Goal: Task Accomplishment & Management: Use online tool/utility

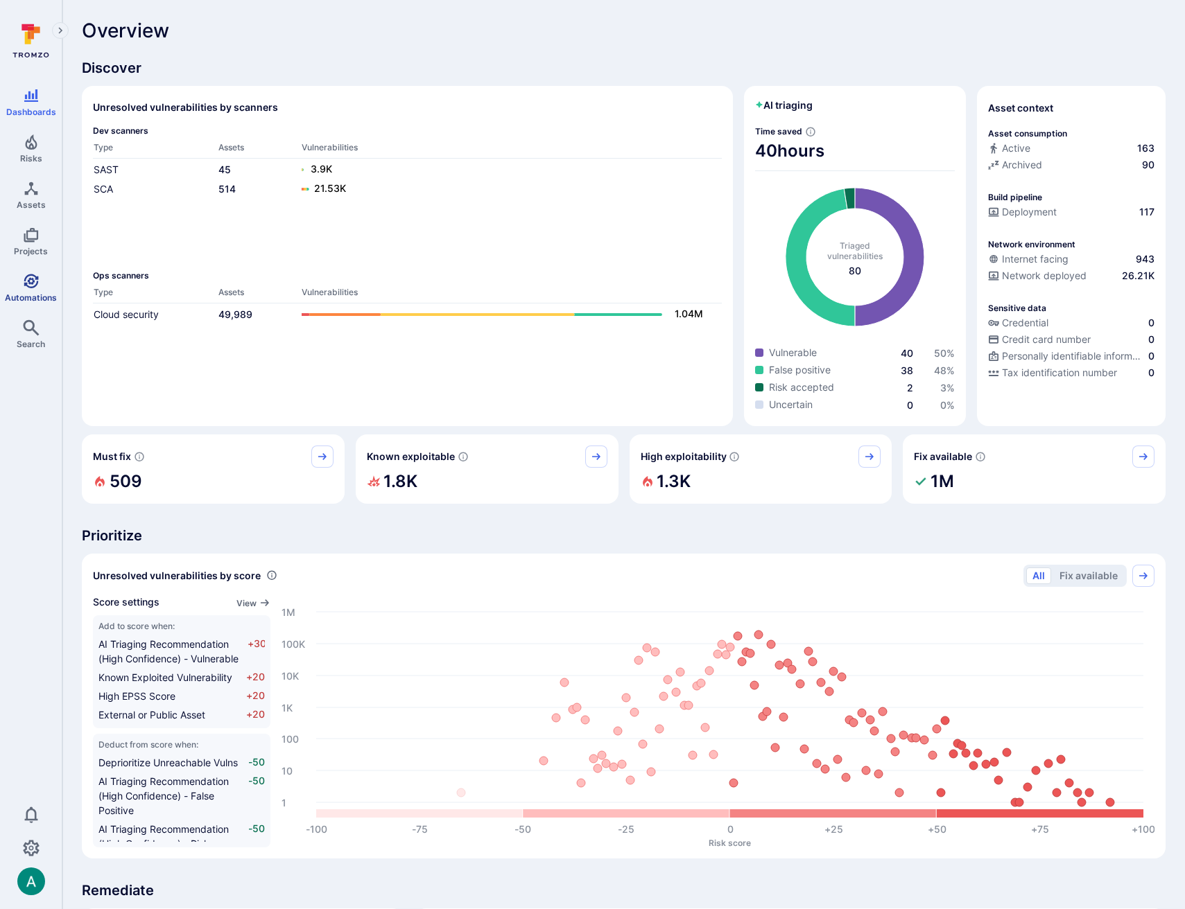
click at [27, 278] on icon "Automations" at bounding box center [31, 281] width 17 height 17
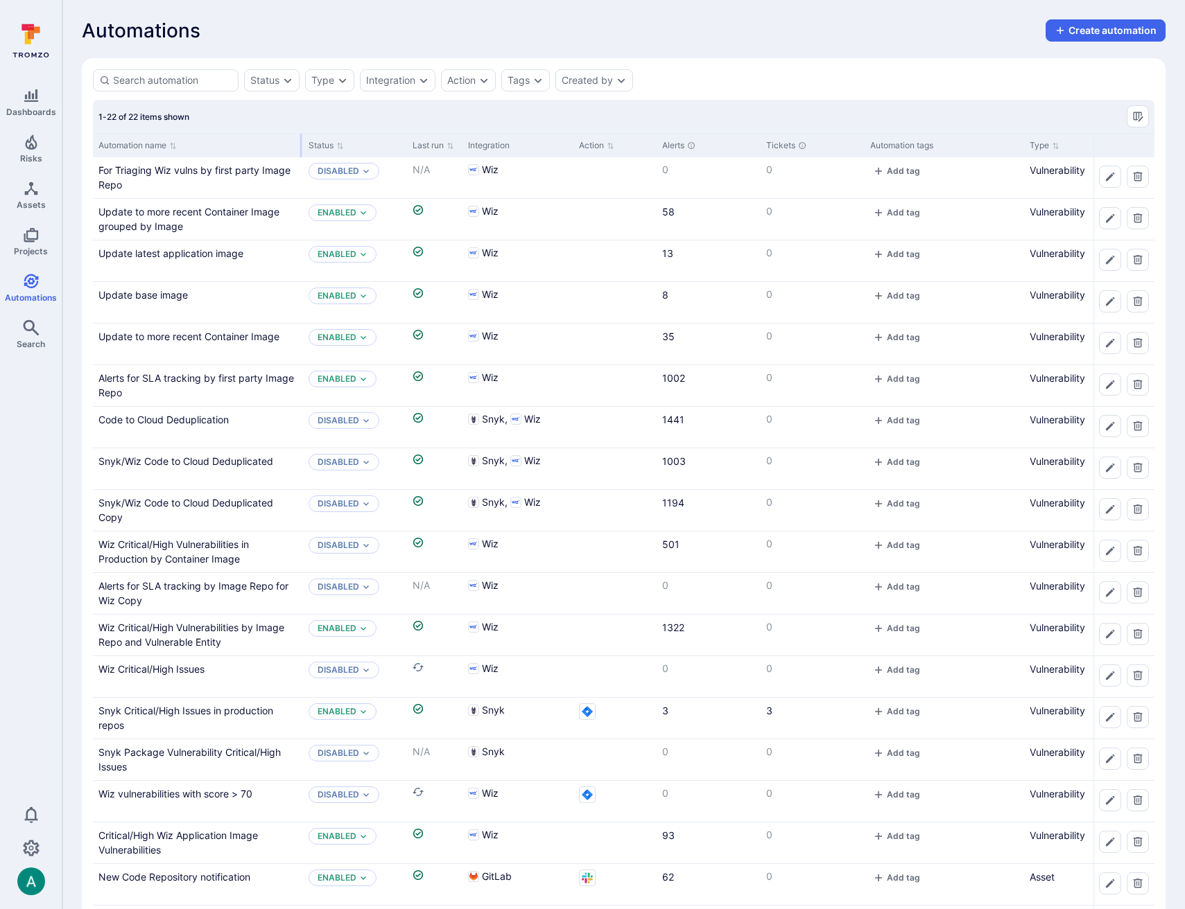
drag, startPoint x: 229, startPoint y: 139, endPoint x: 300, endPoint y: 137, distance: 71.4
click at [300, 137] on div at bounding box center [301, 146] width 2 height 24
click at [155, 297] on link "Update base image" at bounding box center [142, 295] width 89 height 12
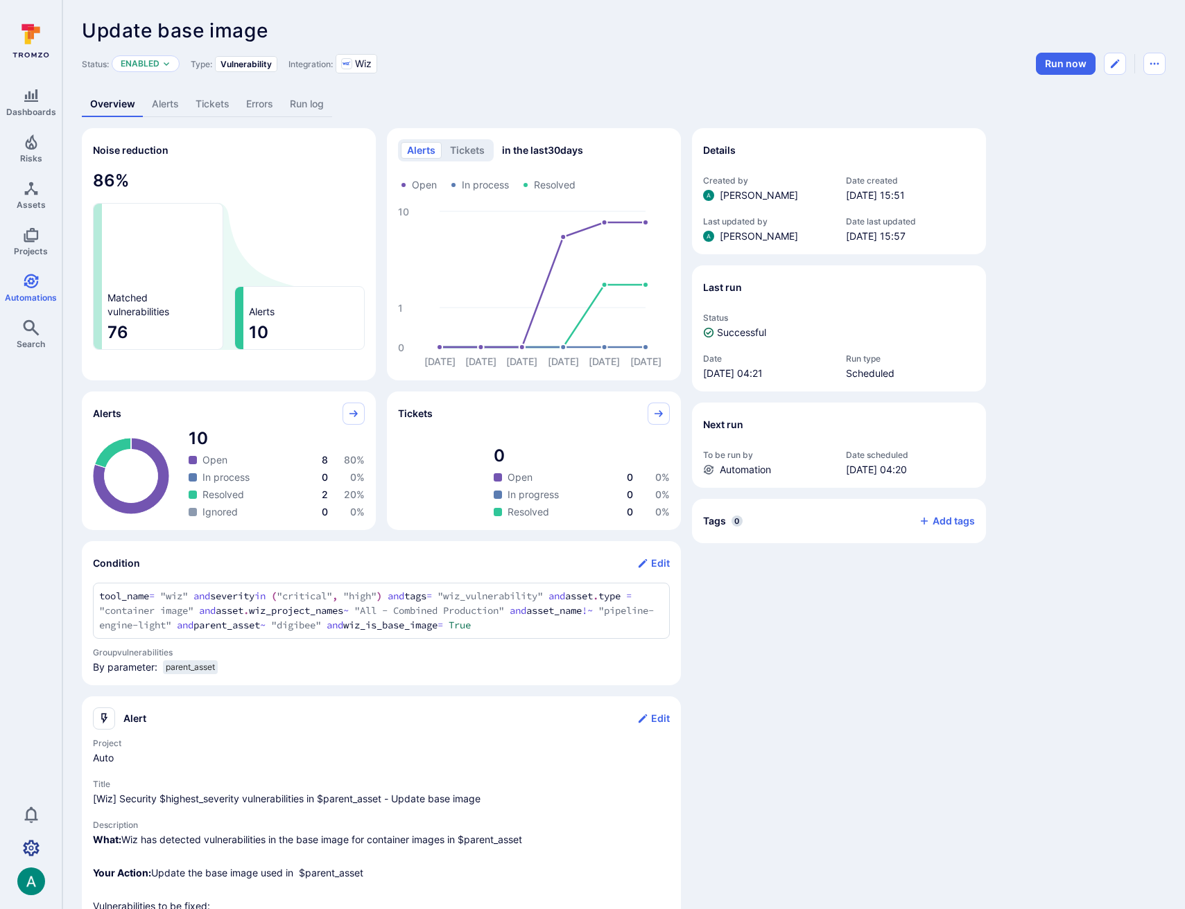
click at [31, 853] on icon "Settings" at bounding box center [31, 848] width 17 height 17
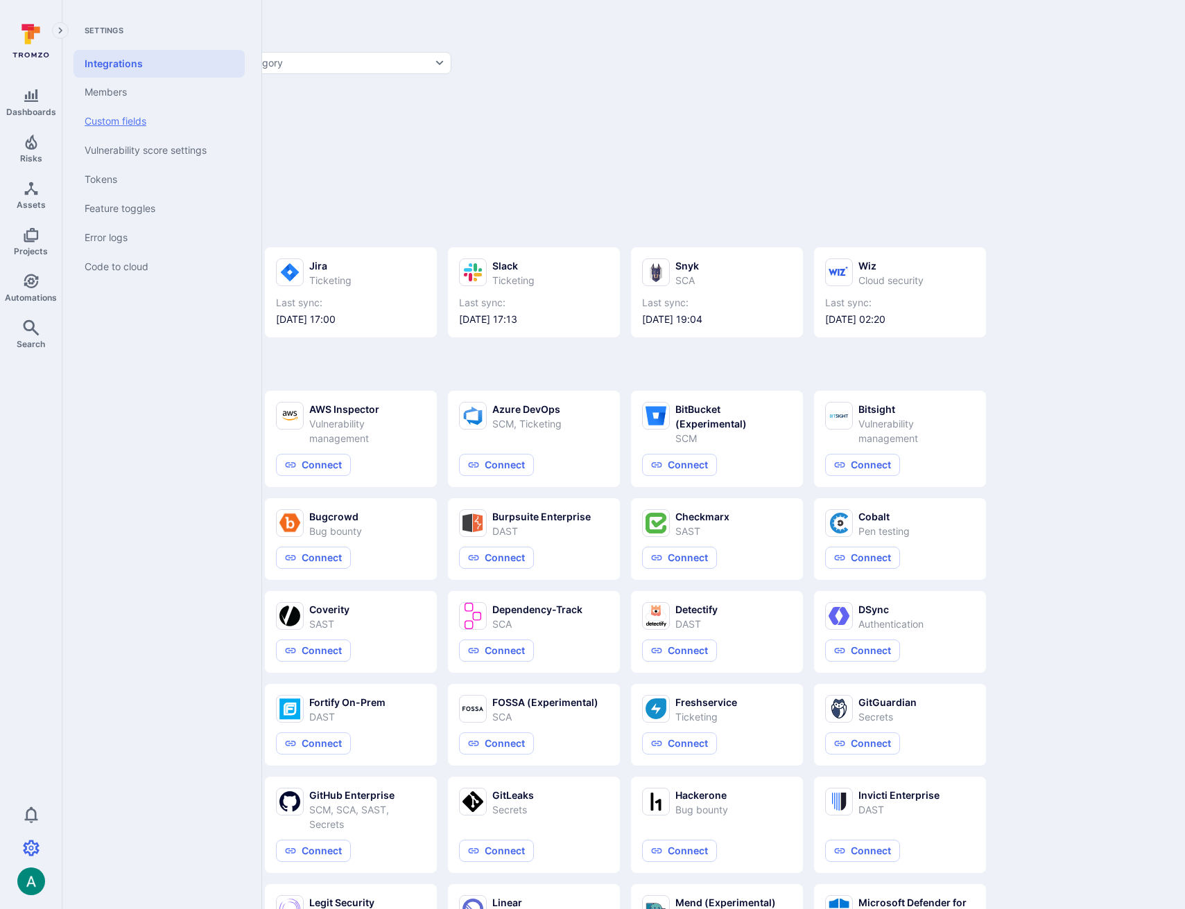
click at [139, 123] on link "Custom fields" at bounding box center [158, 121] width 171 height 29
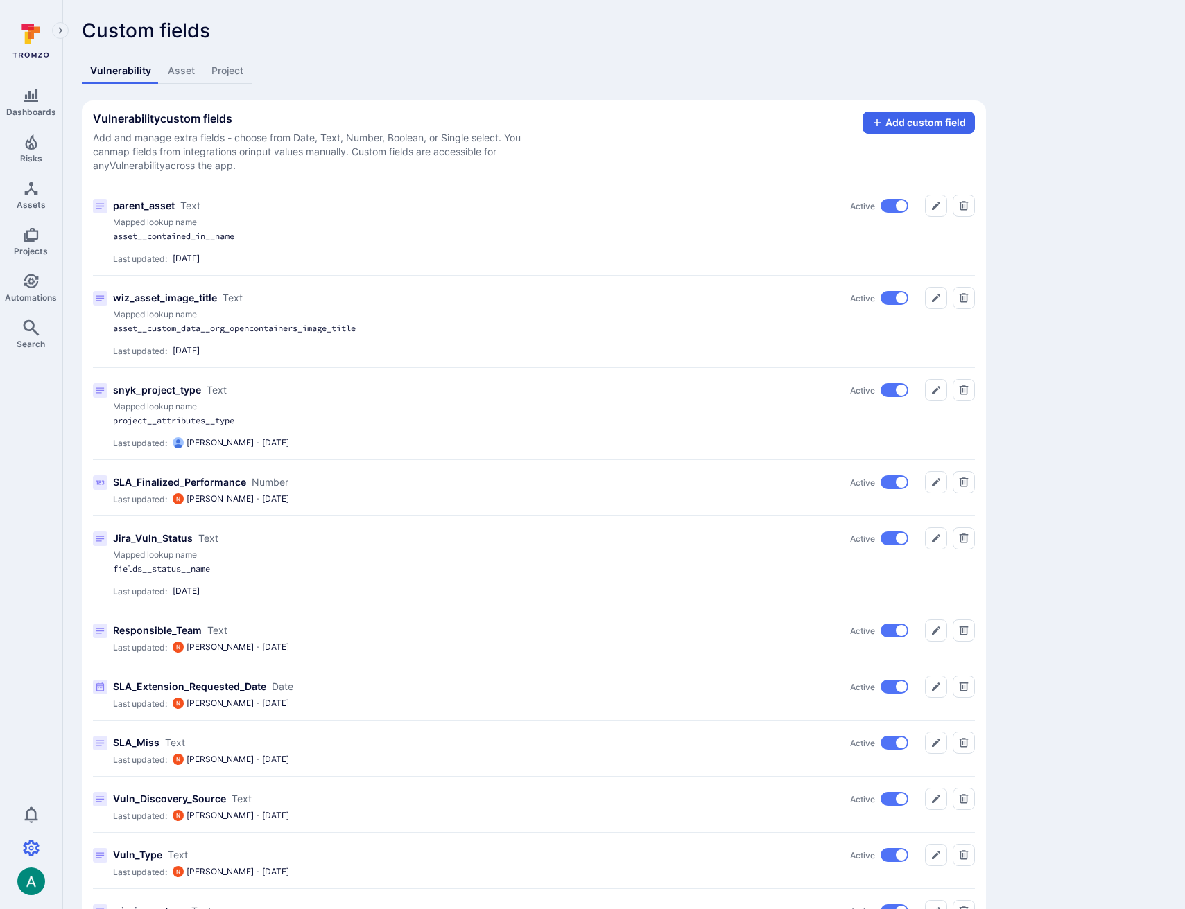
click at [602, 62] on div "Vulnerability Asset Project" at bounding box center [534, 71] width 904 height 26
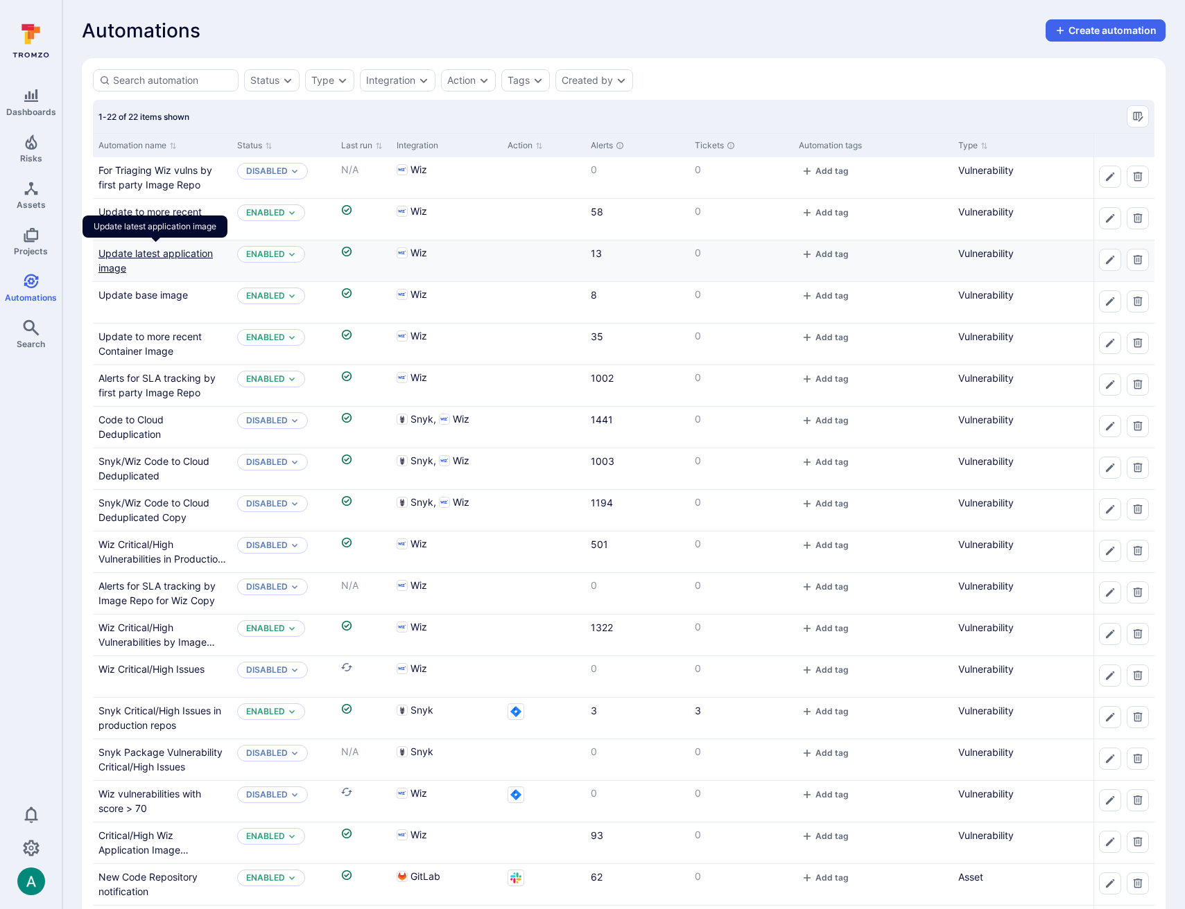
click at [166, 252] on link "Update latest application image" at bounding box center [155, 260] width 114 height 26
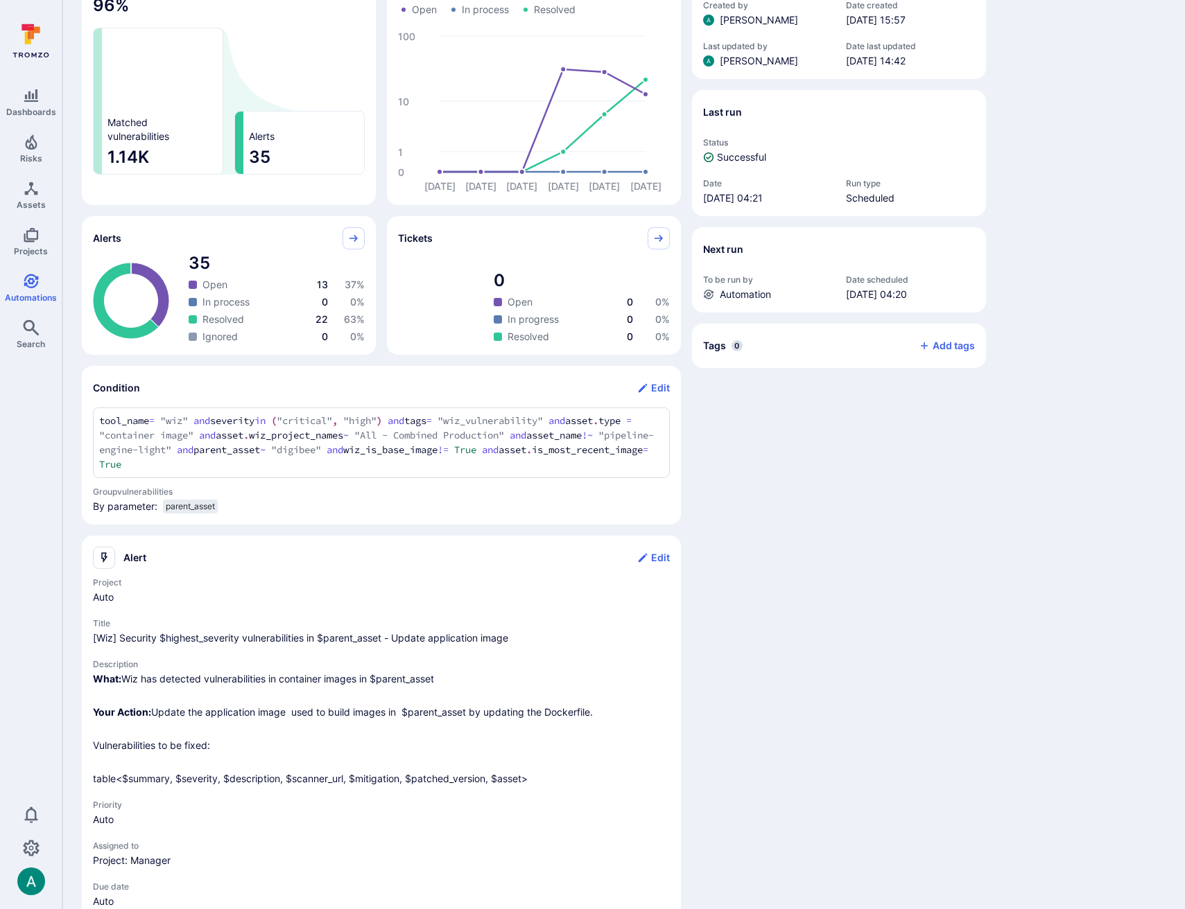
scroll to position [230, 0]
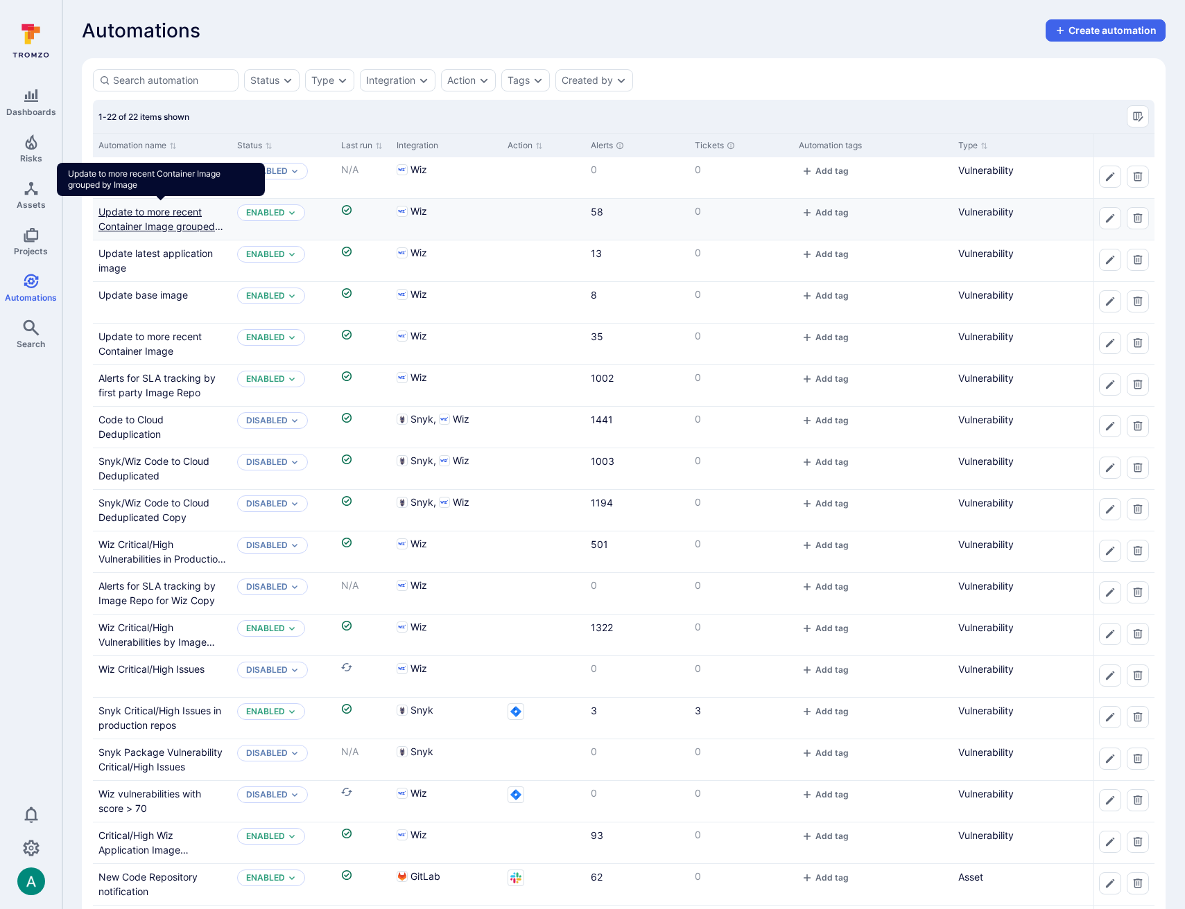
click at [147, 213] on link "Update to more recent Container Image grouped by Image" at bounding box center [160, 226] width 125 height 41
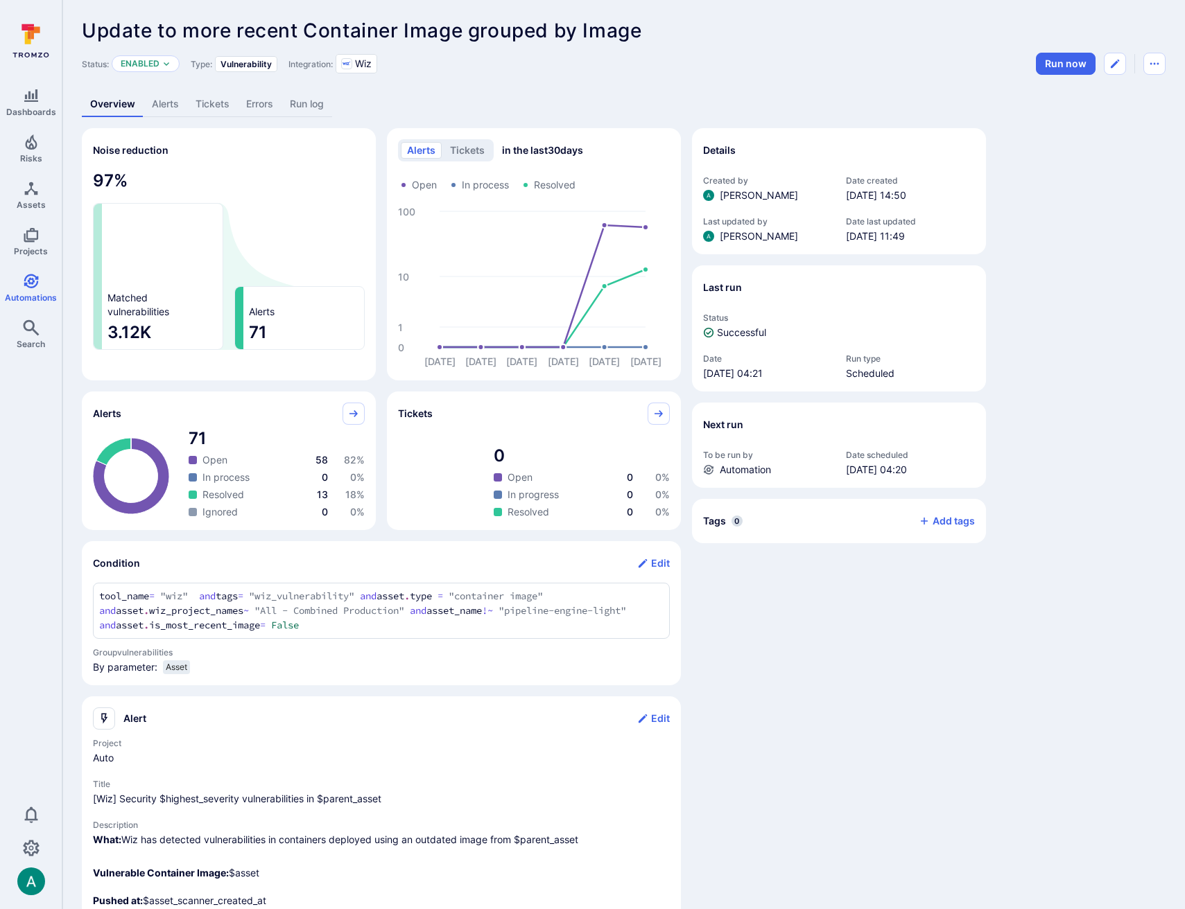
click at [91, 590] on section "Condition Edit tool_name = "wiz" and tags = "wiz_vulnerability" and asset.type …" at bounding box center [381, 613] width 599 height 144
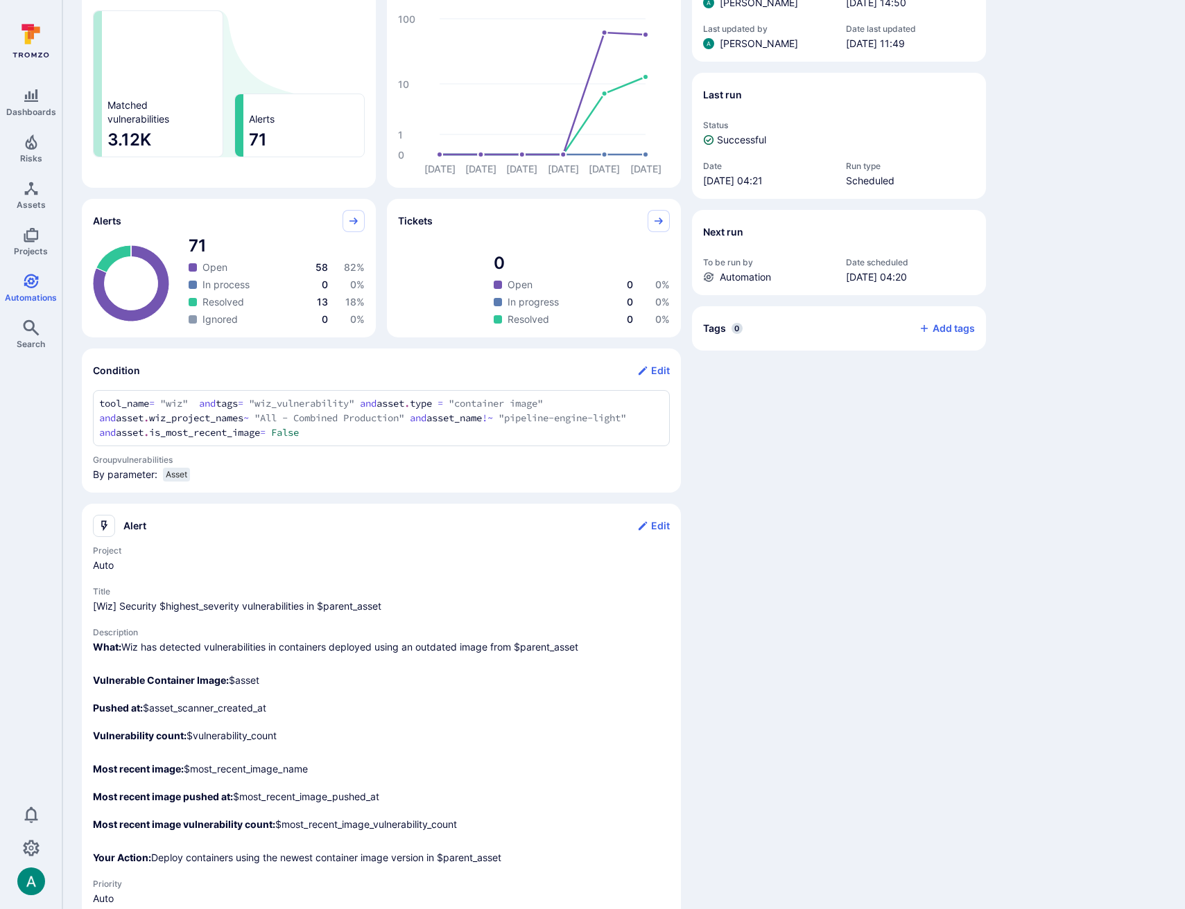
scroll to position [302, 0]
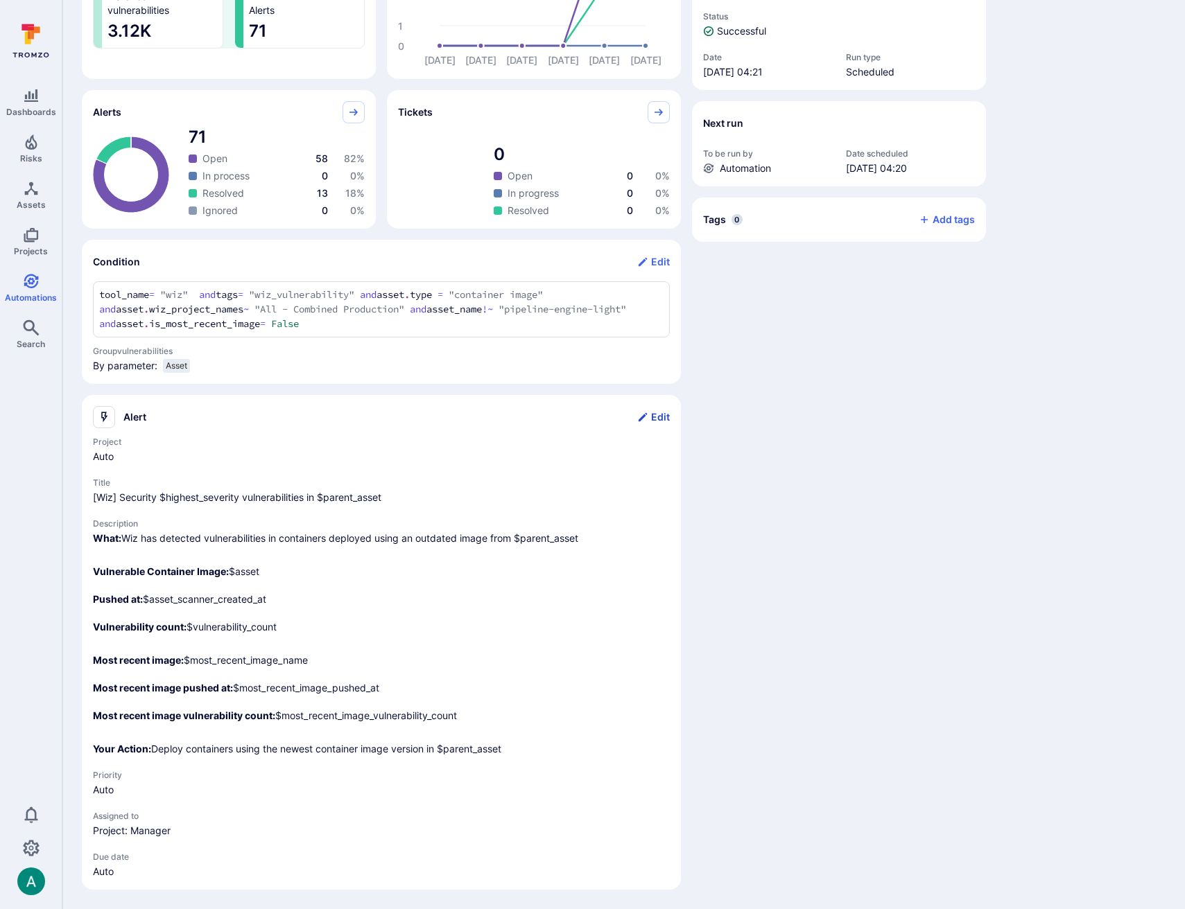
click at [650, 415] on button "Edit" at bounding box center [653, 417] width 33 height 22
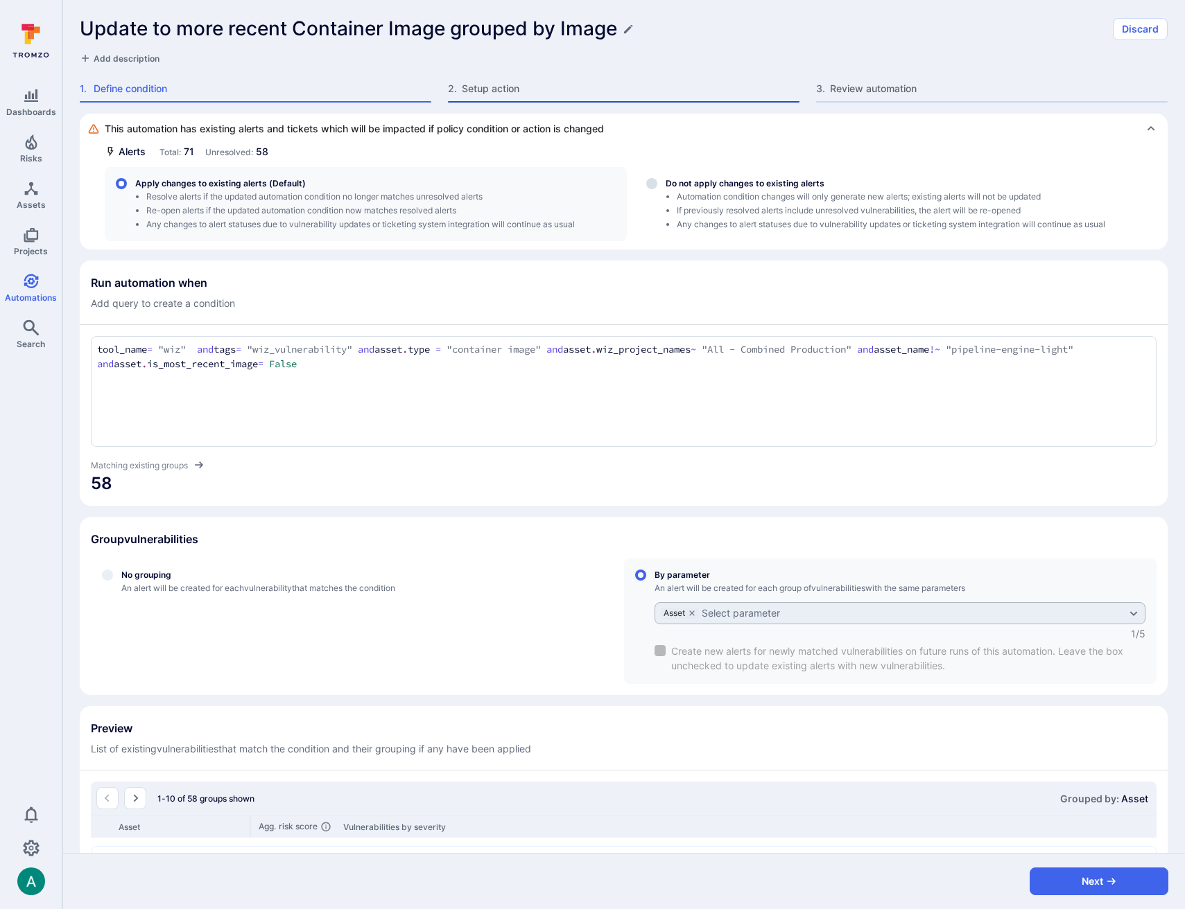
click at [460, 87] on span "2 ." at bounding box center [455, 89] width 14 height 14
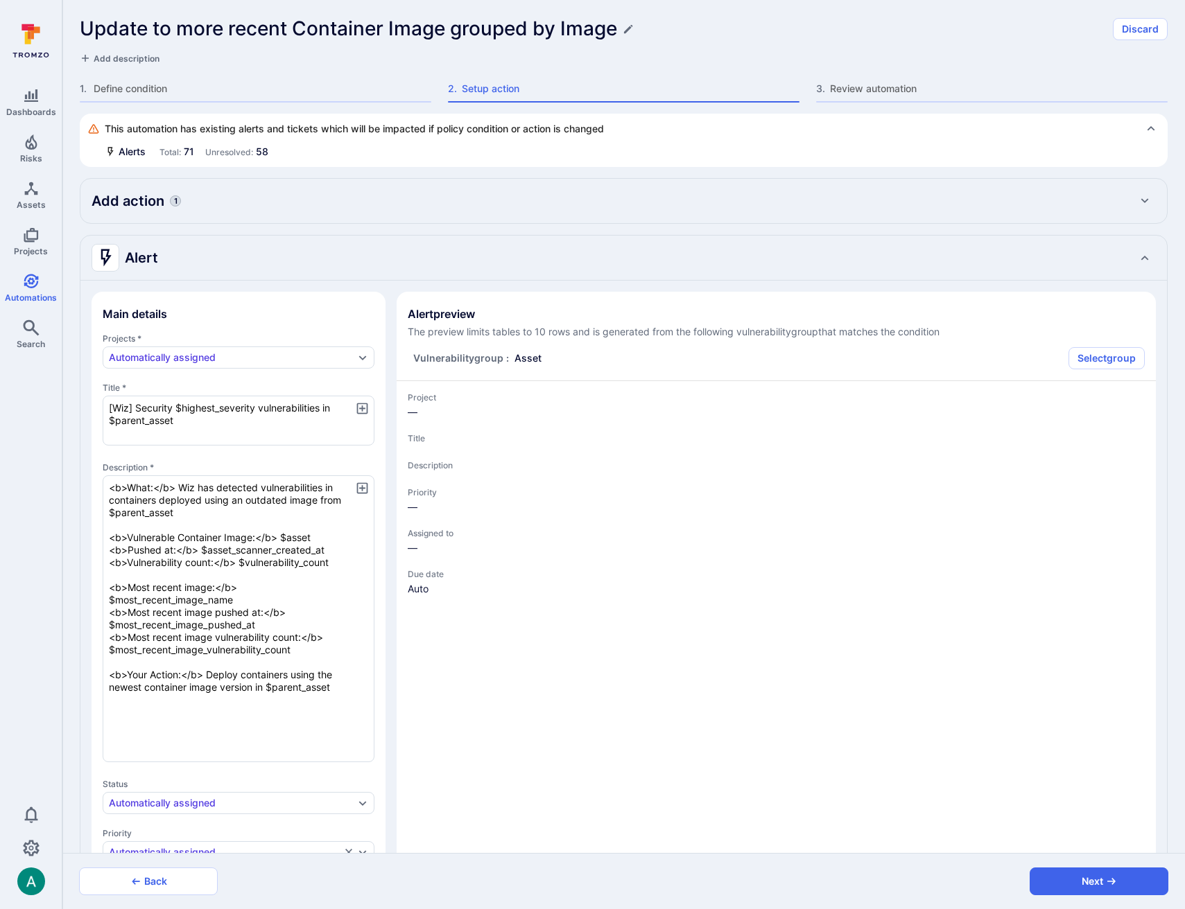
type textarea "x"
drag, startPoint x: 174, startPoint y: 421, endPoint x: 47, endPoint y: 392, distance: 130.1
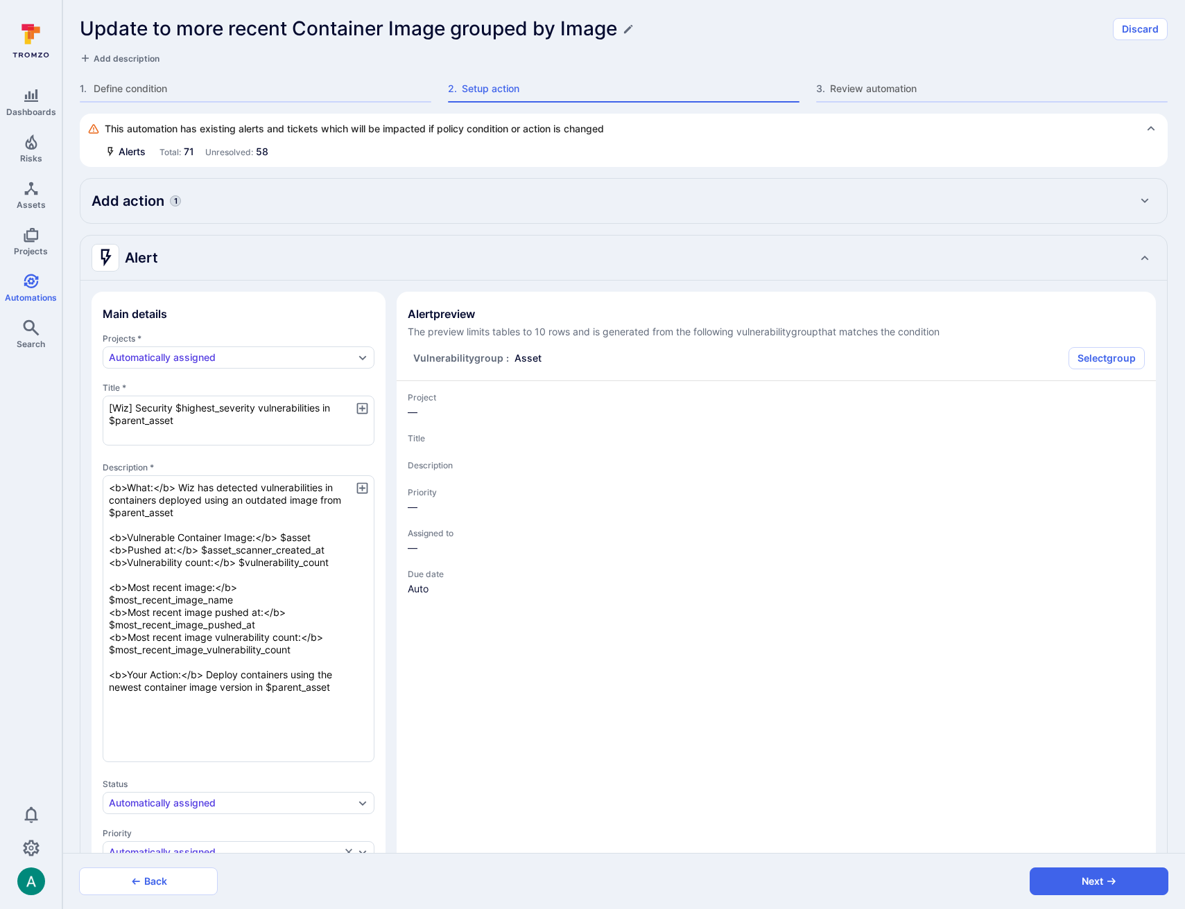
click at [43, 389] on div "Dashboards Risks Assets Projects Automations Search 0 Automations Update to mor…" at bounding box center [592, 454] width 1185 height 909
type textarea "x"
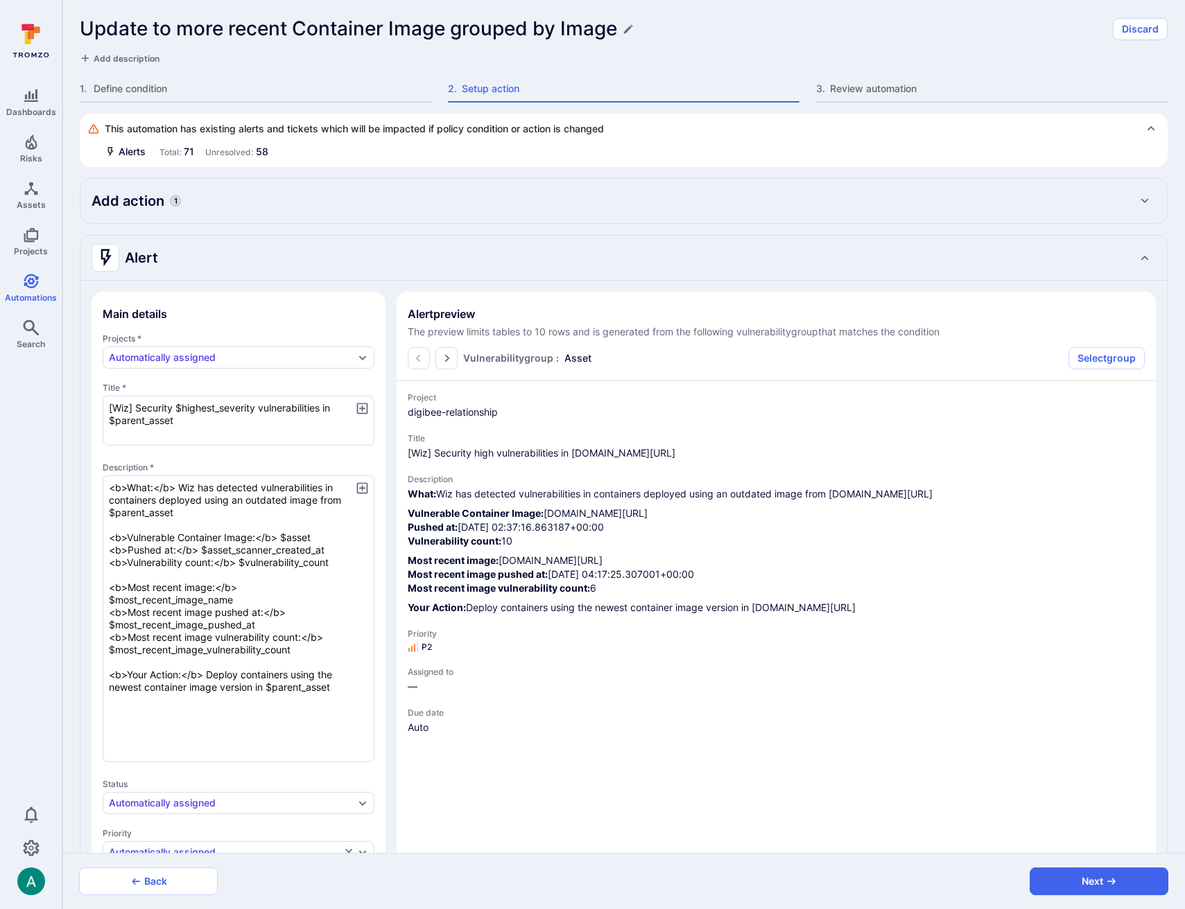
drag, startPoint x: 343, startPoint y: 692, endPoint x: 16, endPoint y: 452, distance: 405.7
click at [16, 452] on div "Dashboards Risks Assets Projects Automations Search 0 Automations Update to mor…" at bounding box center [592, 454] width 1185 height 909
click at [122, 91] on span "Define condition" at bounding box center [263, 89] width 338 height 14
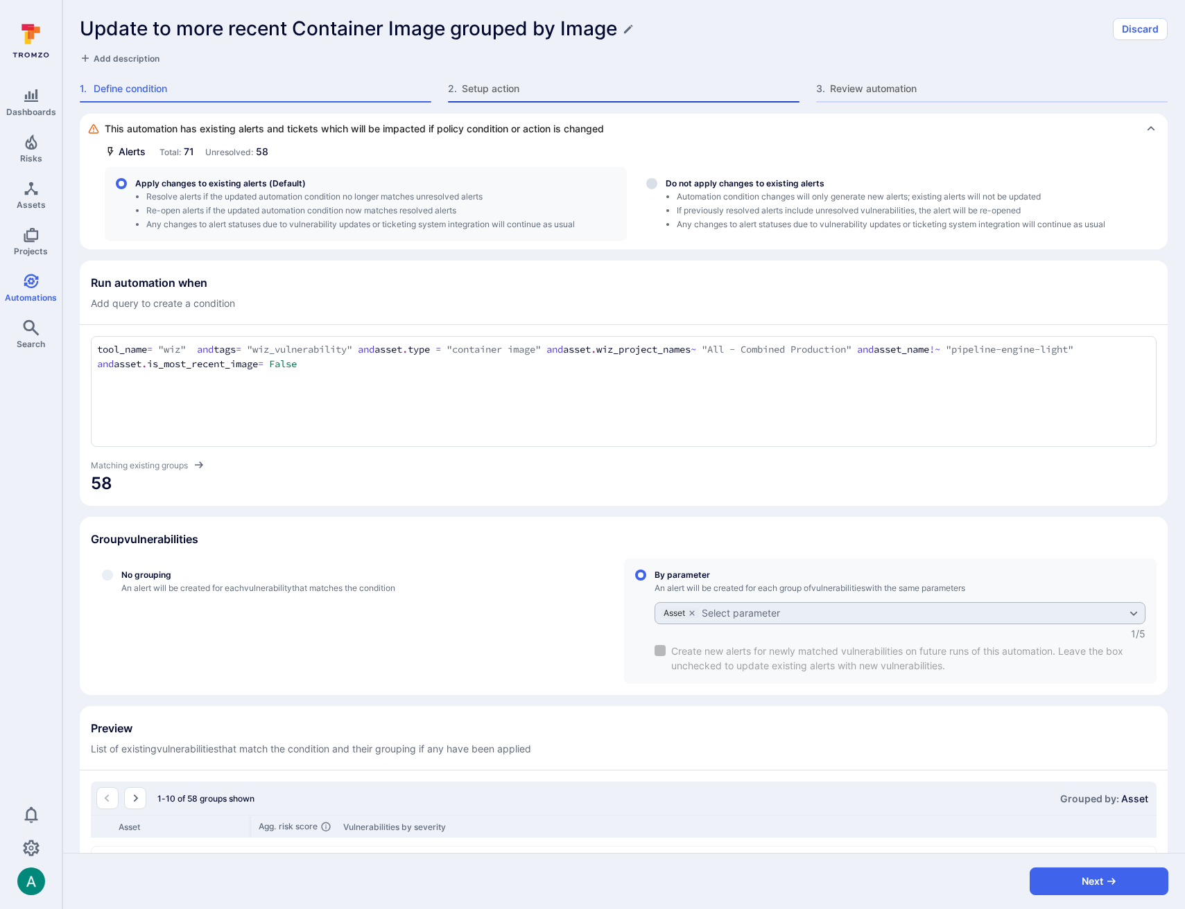
click at [511, 89] on span "Setup action" at bounding box center [631, 89] width 338 height 14
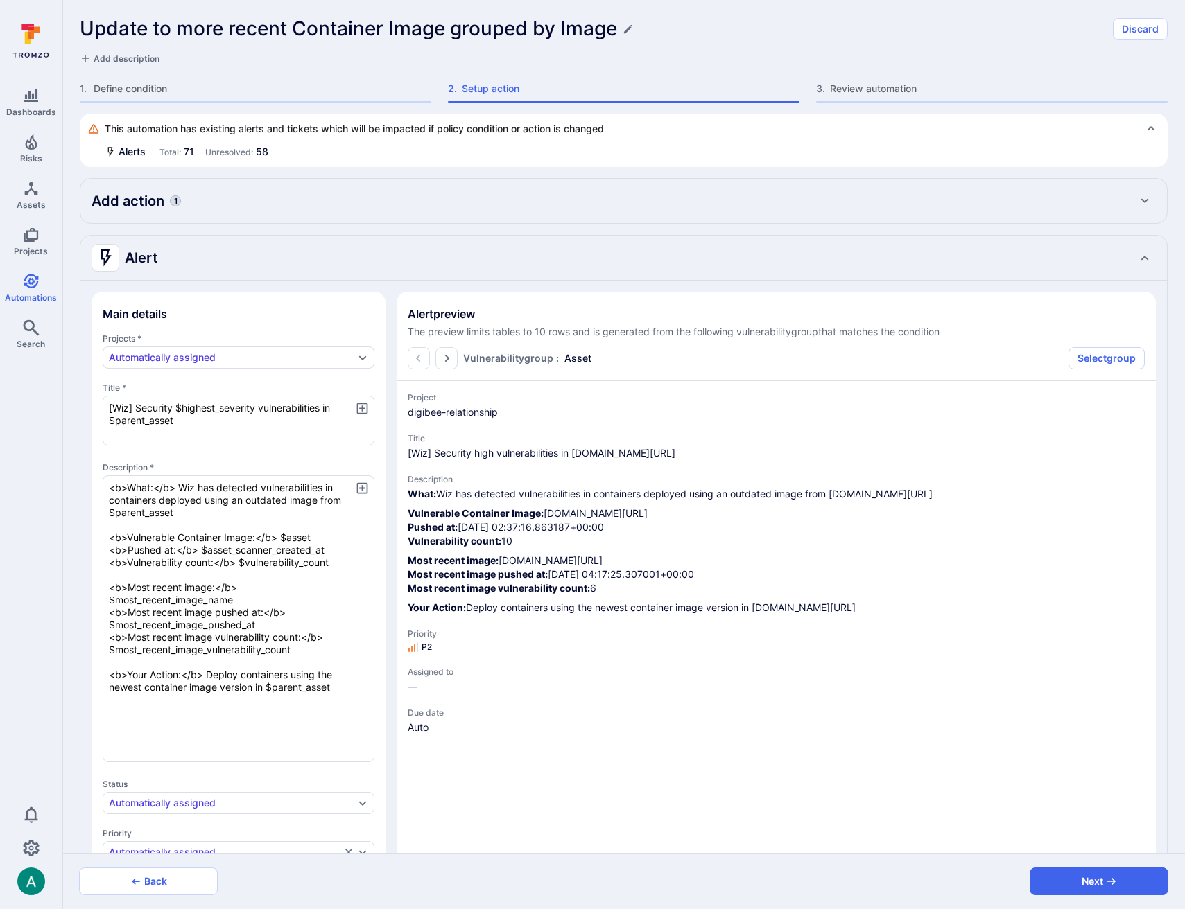
click at [270, 25] on h1 "Update to more recent Container Image grouped by Image" at bounding box center [348, 28] width 537 height 23
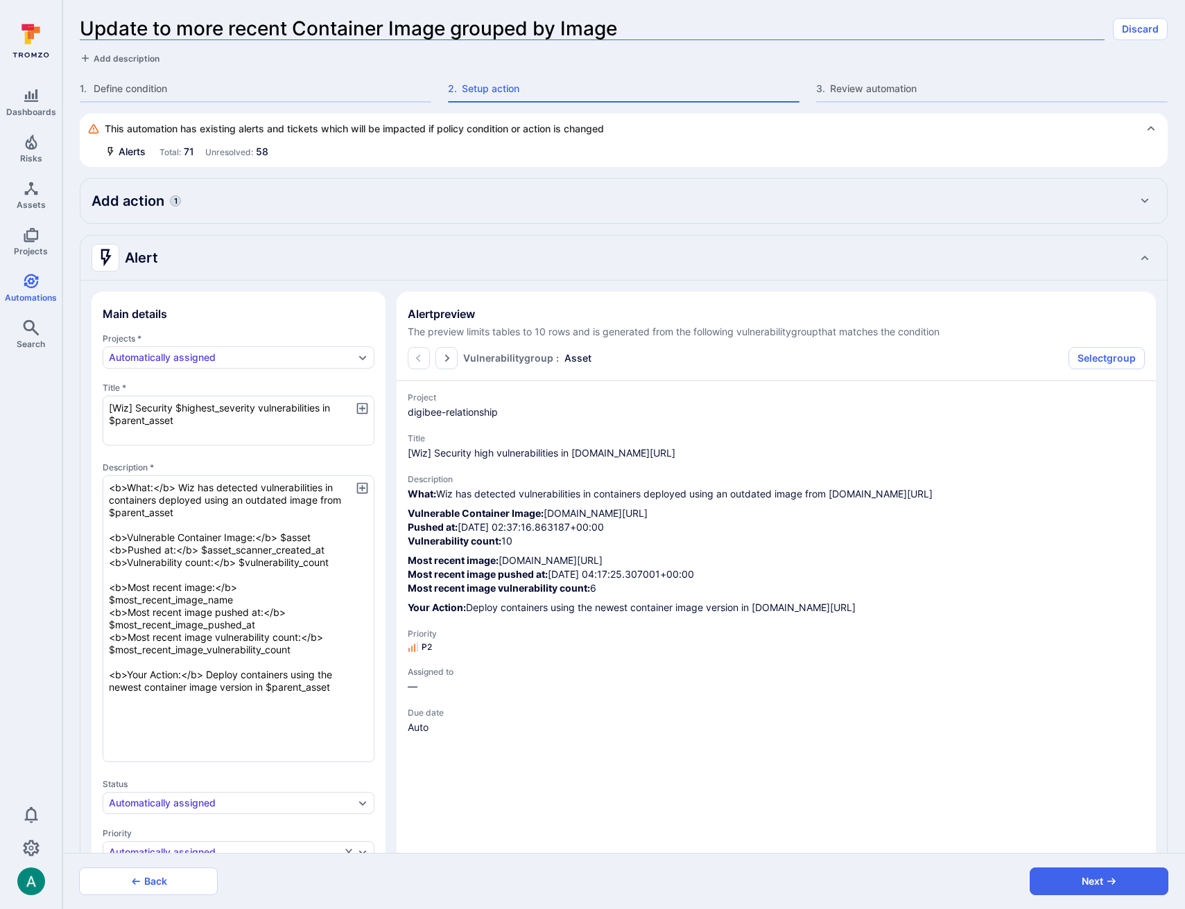
click at [270, 25] on input "Update to more recent Container Image grouped by Image" at bounding box center [592, 28] width 1024 height 23
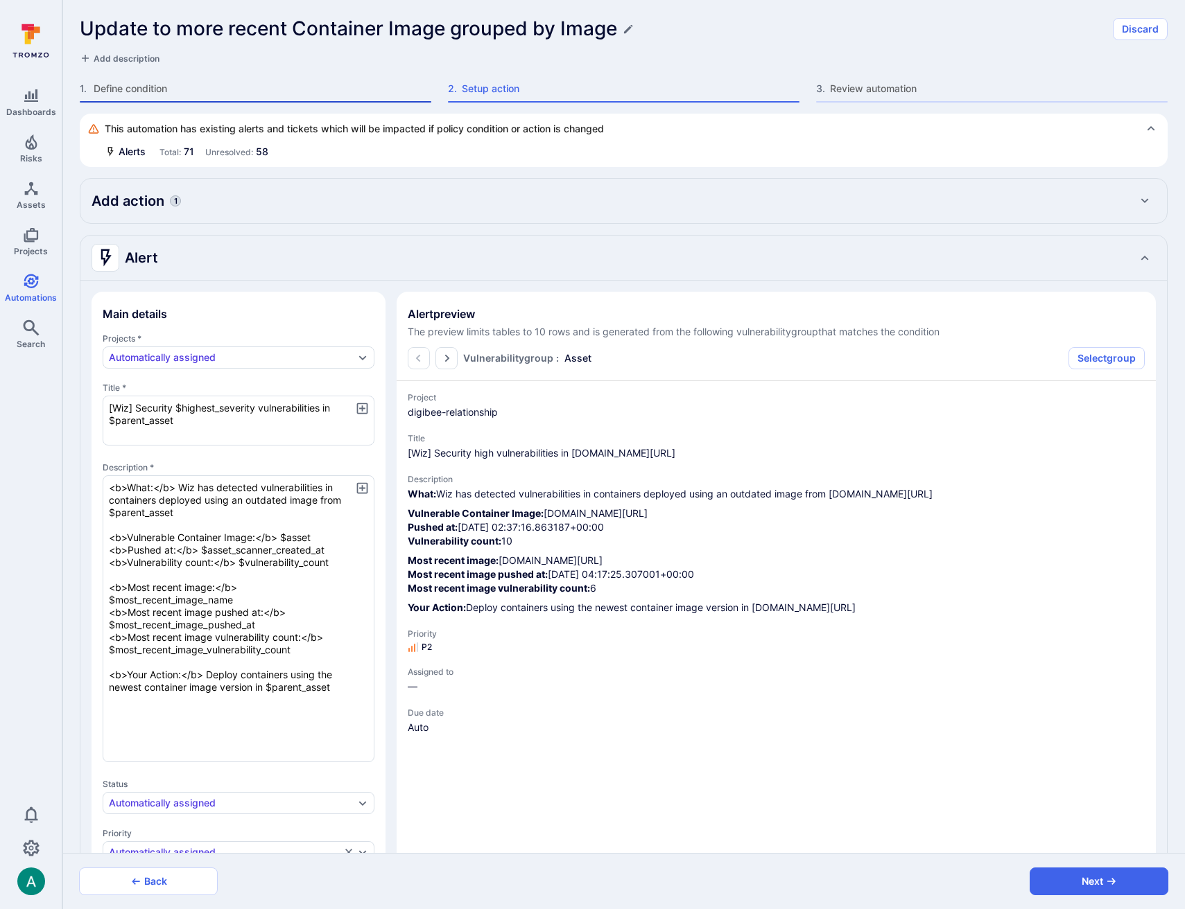
click at [116, 92] on span "Define condition" at bounding box center [263, 89] width 338 height 14
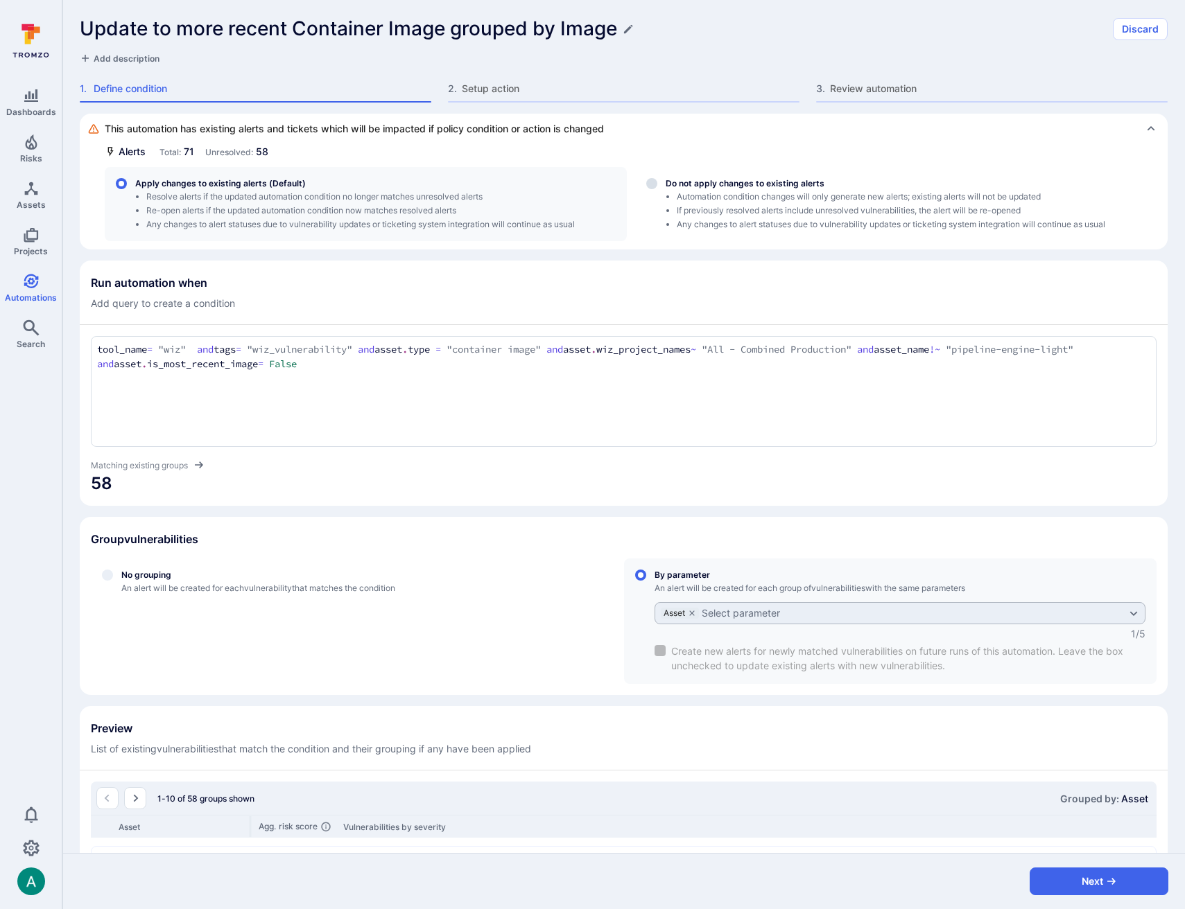
click at [259, 356] on textarea "tool_name = "wiz" and tags = "wiz_vulnerability" and asset.type = "container im…" at bounding box center [623, 357] width 1053 height 30
drag, startPoint x: 232, startPoint y: 349, endPoint x: 384, endPoint y: 347, distance: 152.5
click at [384, 347] on textarea "tool_name = "wiz" and tags = "wiz_vulnerability" and asset.type = "container im…" at bounding box center [623, 357] width 1053 height 30
